Goal: Find specific page/section: Find specific page/section

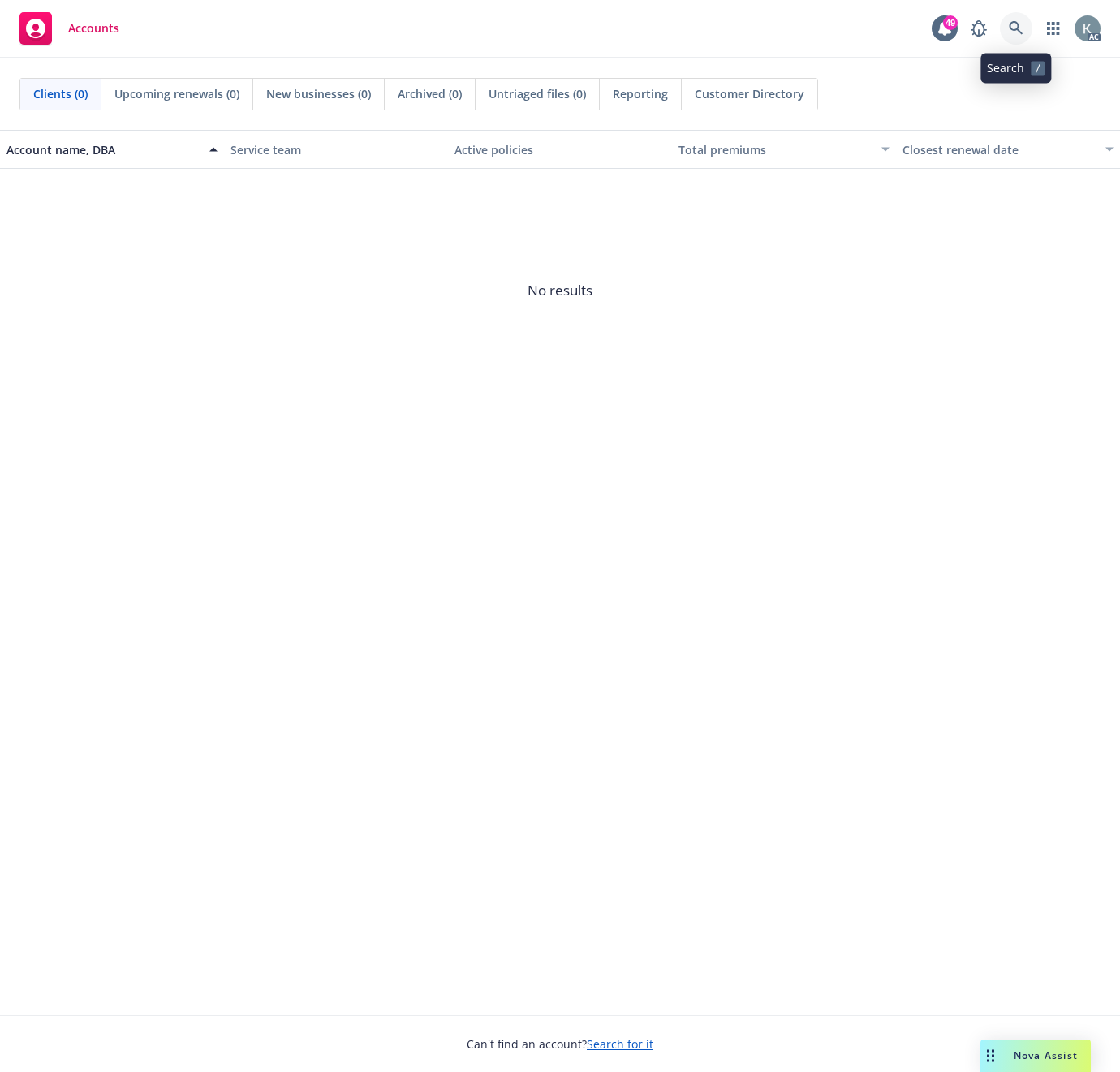
click at [1012, 24] on icon at bounding box center [1016, 28] width 14 height 14
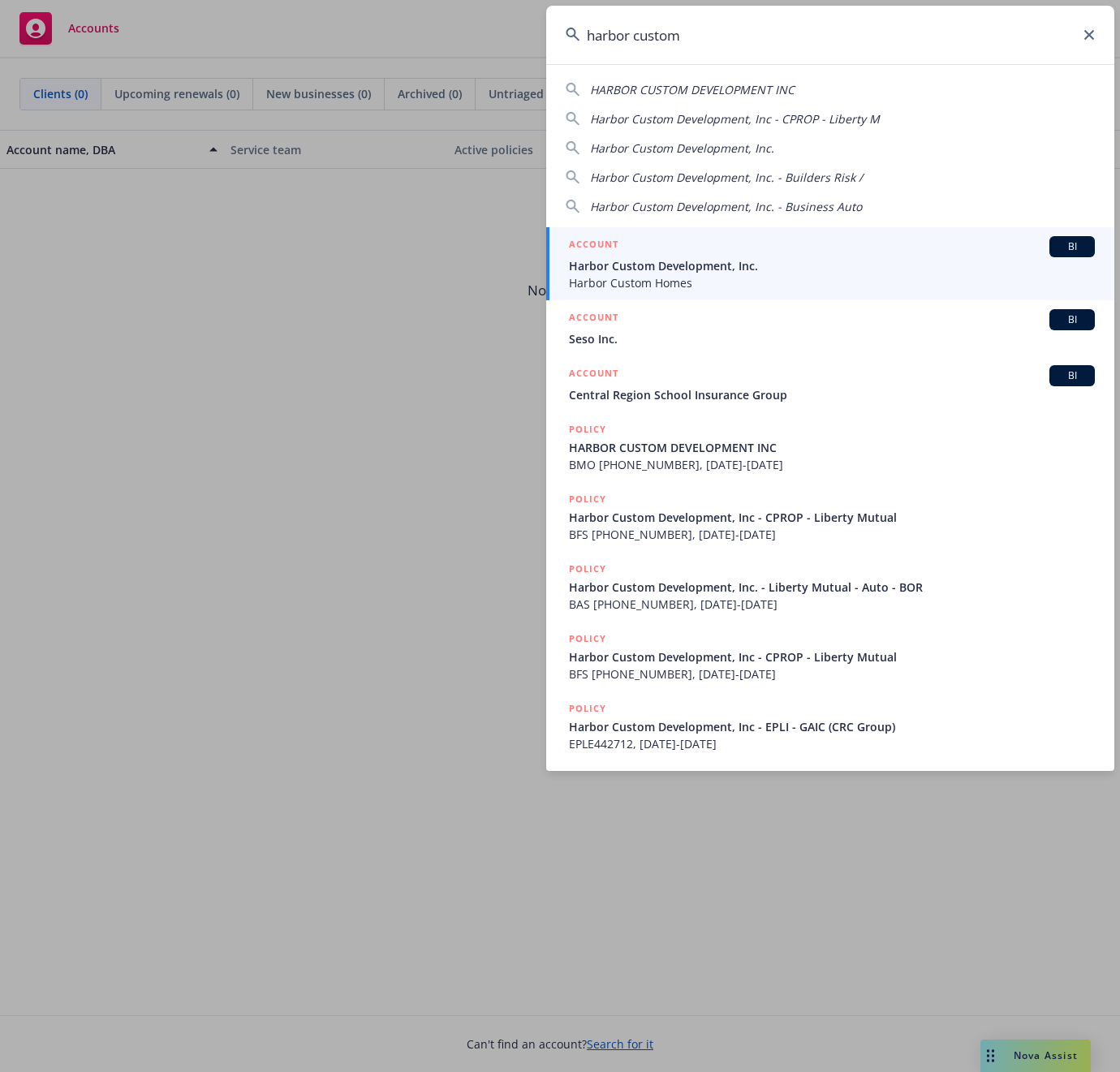
type input "harbor custom"
click at [658, 262] on span "Harbor Custom Development, Inc." at bounding box center [831, 266] width 526 height 17
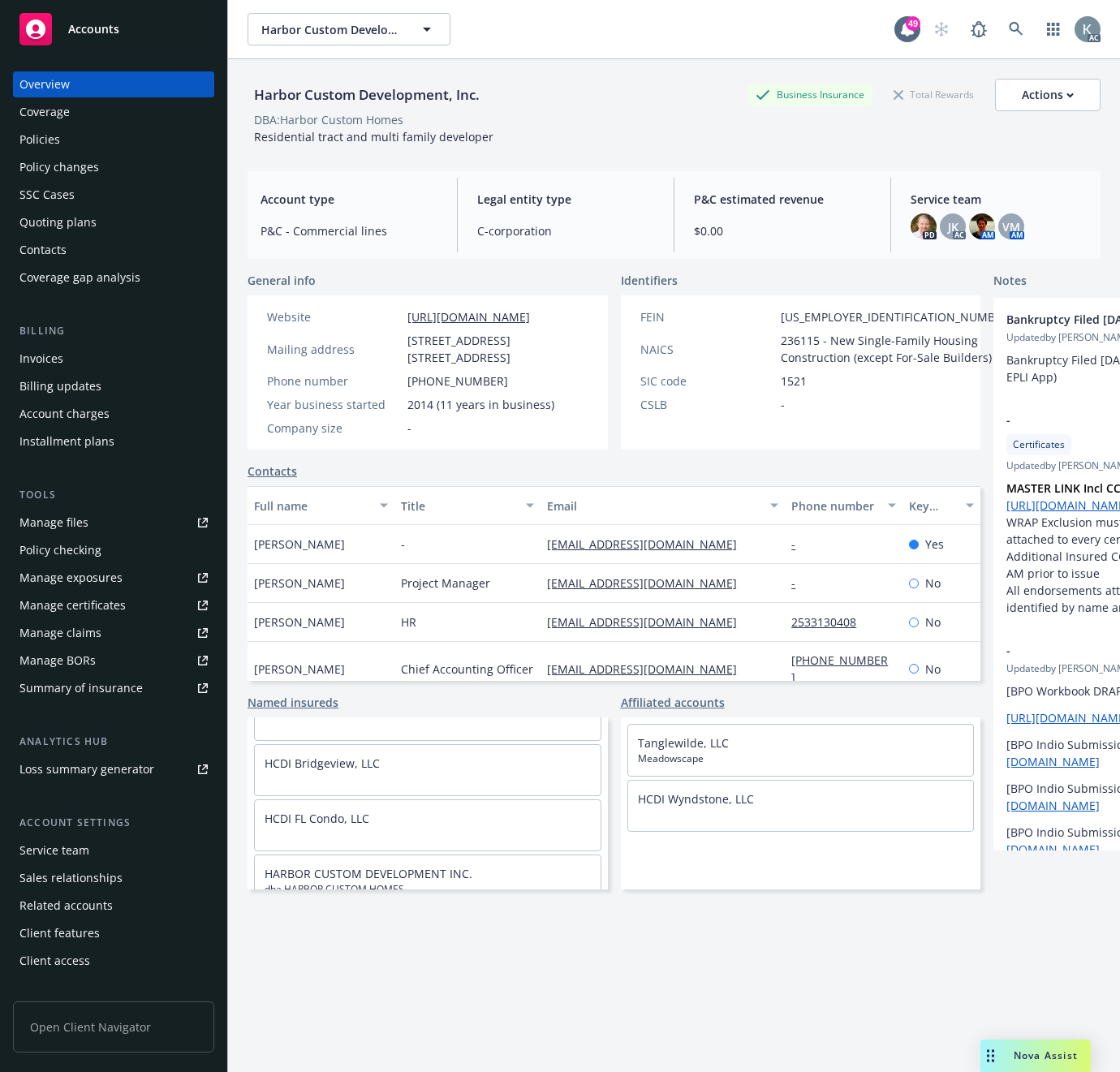
scroll to position [115, 0]
